Goal: Contribute content

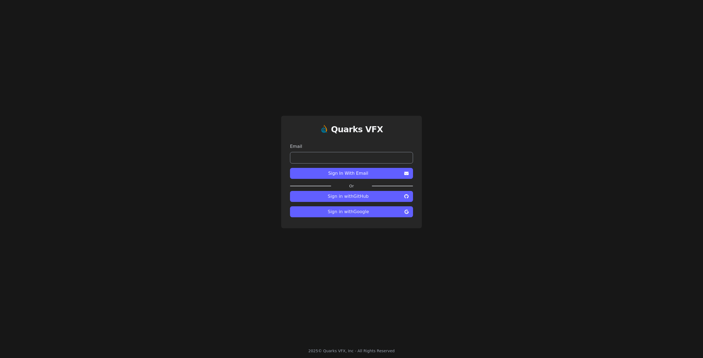
click at [357, 214] on span "Sign in with Google" at bounding box center [348, 212] width 108 height 7
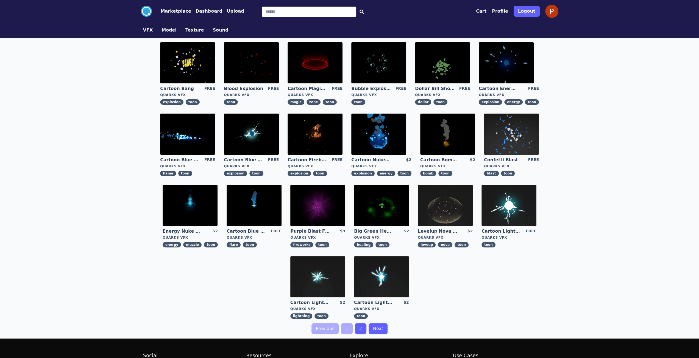
click at [203, 13] on button "Dashboard" at bounding box center [208, 11] width 27 height 7
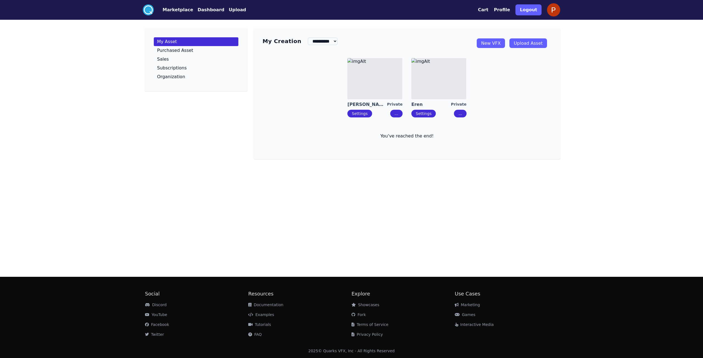
click at [497, 45] on link "New VFX" at bounding box center [491, 43] width 28 height 10
